Goal: Find specific page/section: Find specific page/section

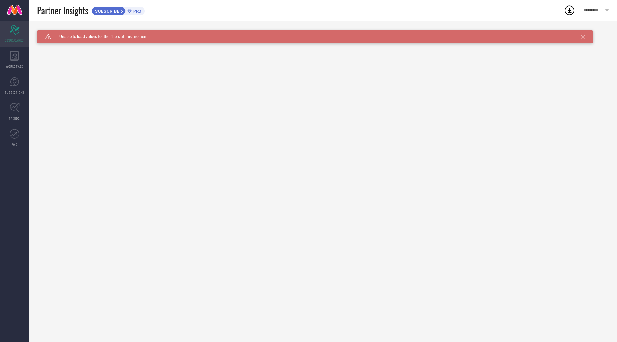
click at [12, 32] on icon "Scorecard" at bounding box center [15, 30] width 10 height 10
click at [8, 58] on div "WORKSPACE" at bounding box center [14, 60] width 29 height 26
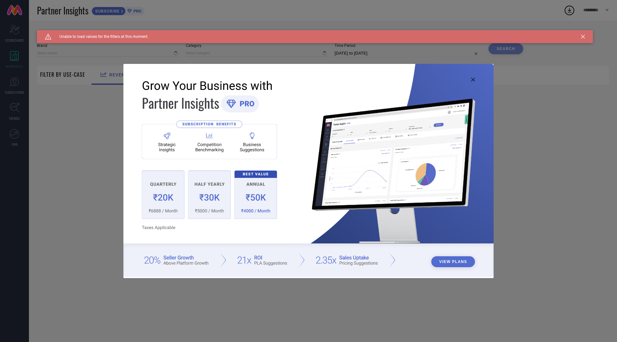
type input "1 STOP FASHION"
type input "All"
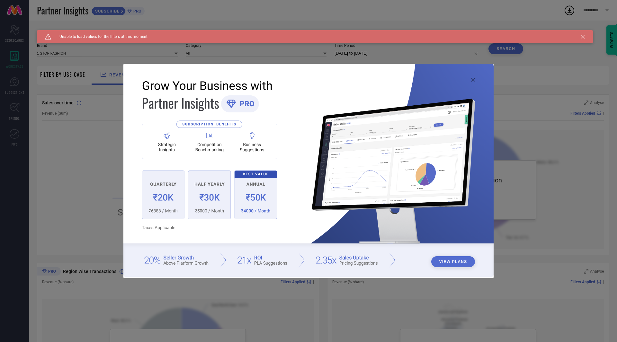
click at [473, 78] on icon at bounding box center [473, 80] width 4 height 4
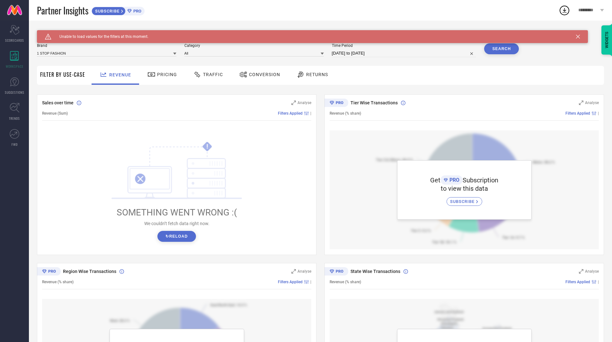
click at [161, 76] on span "Pricing" at bounding box center [167, 74] width 20 height 5
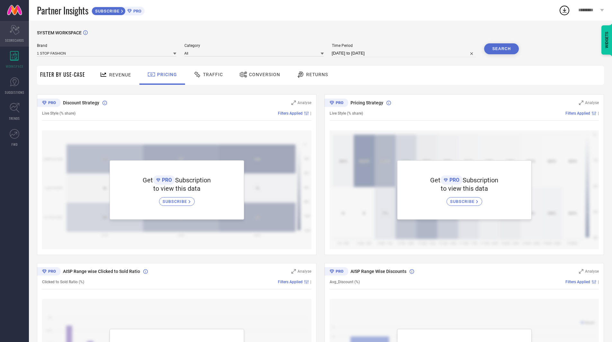
click at [14, 35] on div "Scorecard SCORECARDS" at bounding box center [14, 34] width 29 height 26
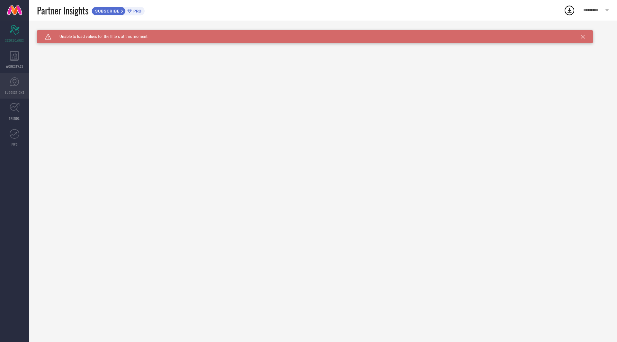
click at [14, 74] on link "SUGGESTIONS" at bounding box center [14, 86] width 29 height 26
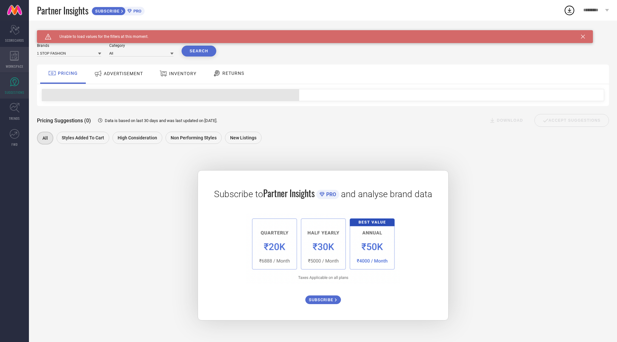
click at [12, 55] on icon at bounding box center [14, 56] width 9 height 10
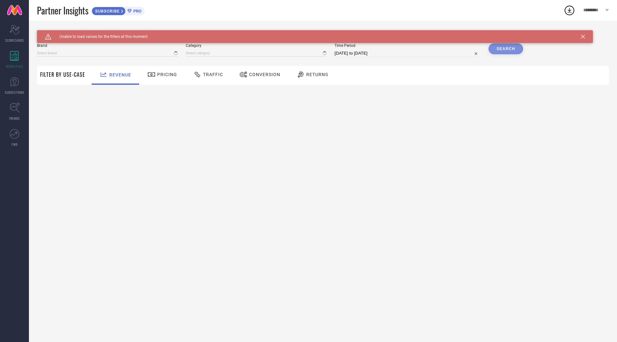
type input "1 STOP FASHION"
type input "All"
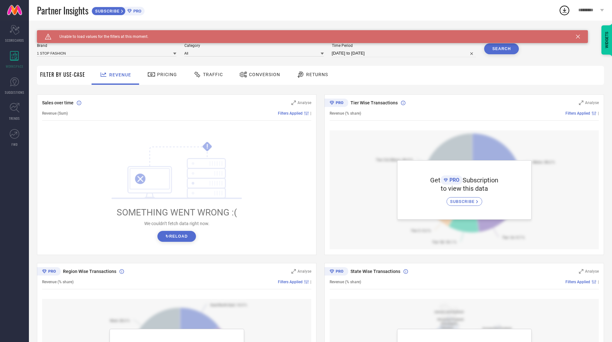
click at [165, 76] on span "Pricing" at bounding box center [167, 74] width 20 height 5
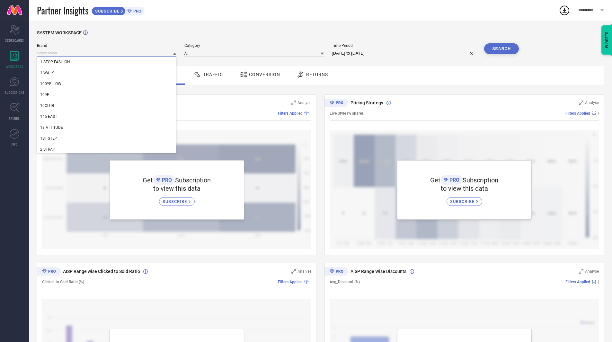
click at [50, 53] on input at bounding box center [107, 53] width 140 height 7
click at [15, 32] on icon "Scorecard" at bounding box center [15, 30] width 10 height 10
